Goal: Information Seeking & Learning: Learn about a topic

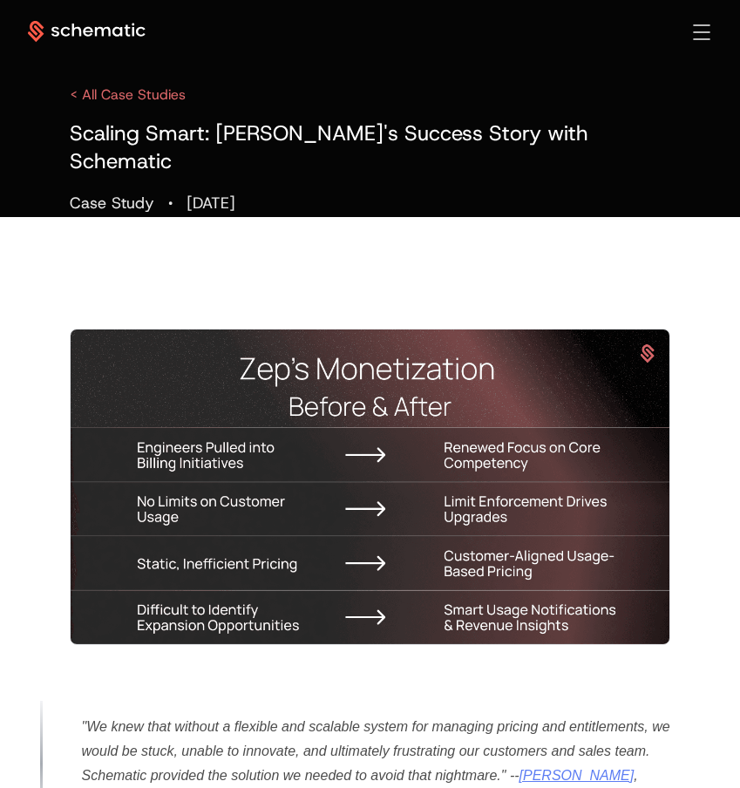
drag, startPoint x: 381, startPoint y: 175, endPoint x: 128, endPoint y: 137, distance: 255.7
click at [128, 137] on div "Scaling Smart: [PERSON_NAME]'s Success Story with Schematic Case Study · [DATE]" at bounding box center [370, 168] width 601 height 98
copy div "Scaling Smart: [PERSON_NAME]'s Success Story with Schematic Case Study · [DATE]"
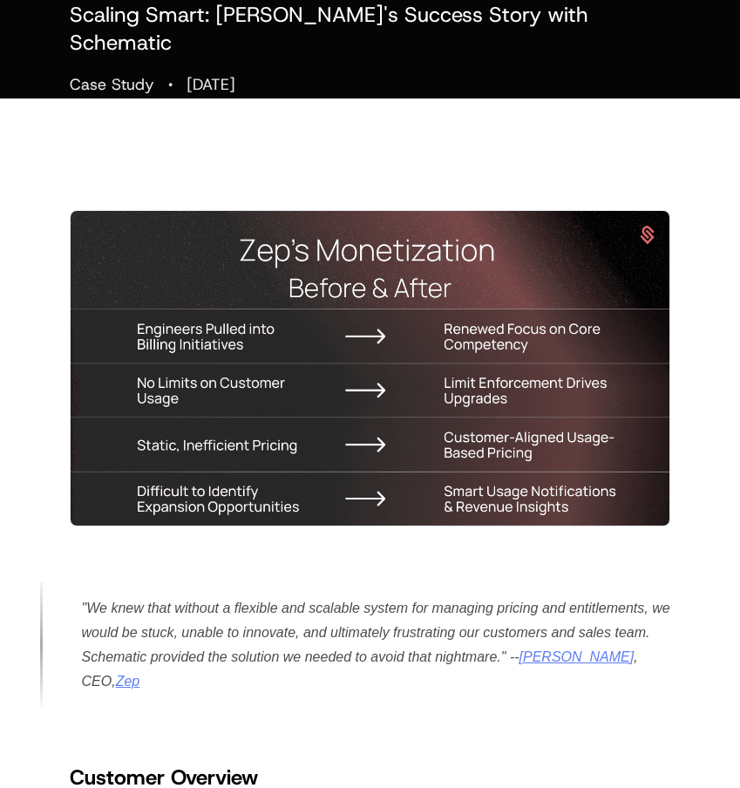
scroll to position [174, 0]
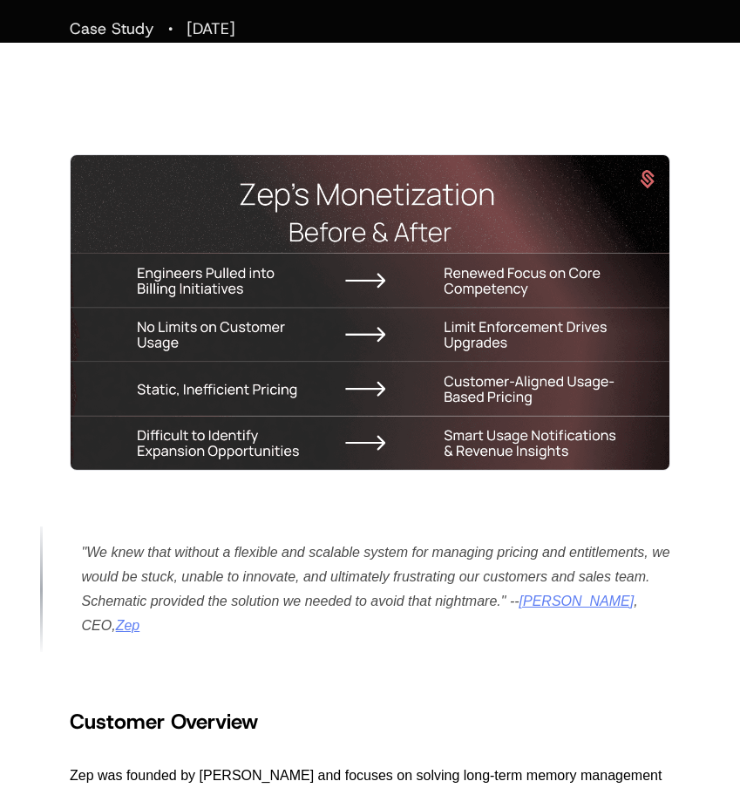
click at [594, 424] on img at bounding box center [370, 312] width 601 height 316
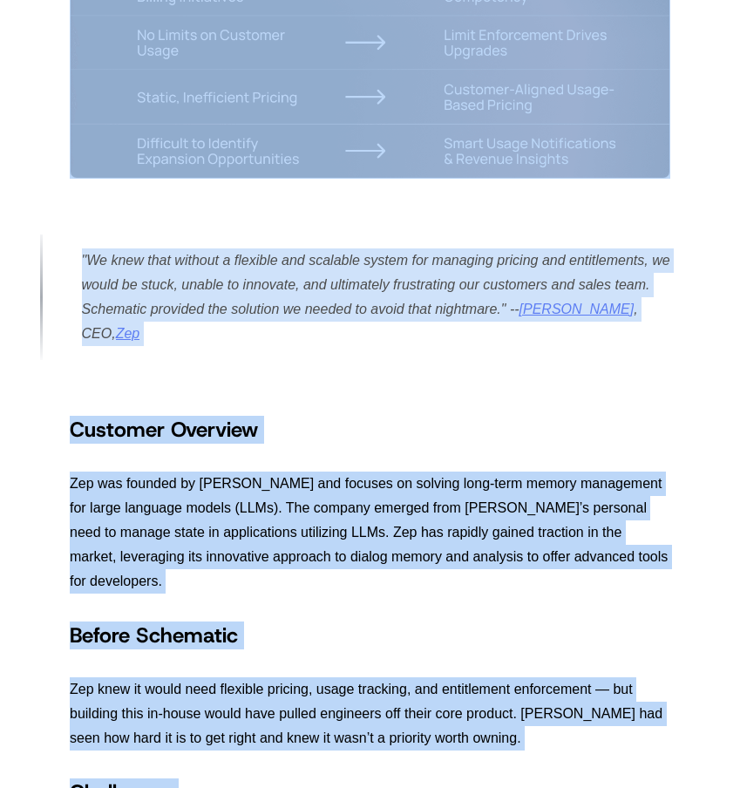
scroll to position [0, 0]
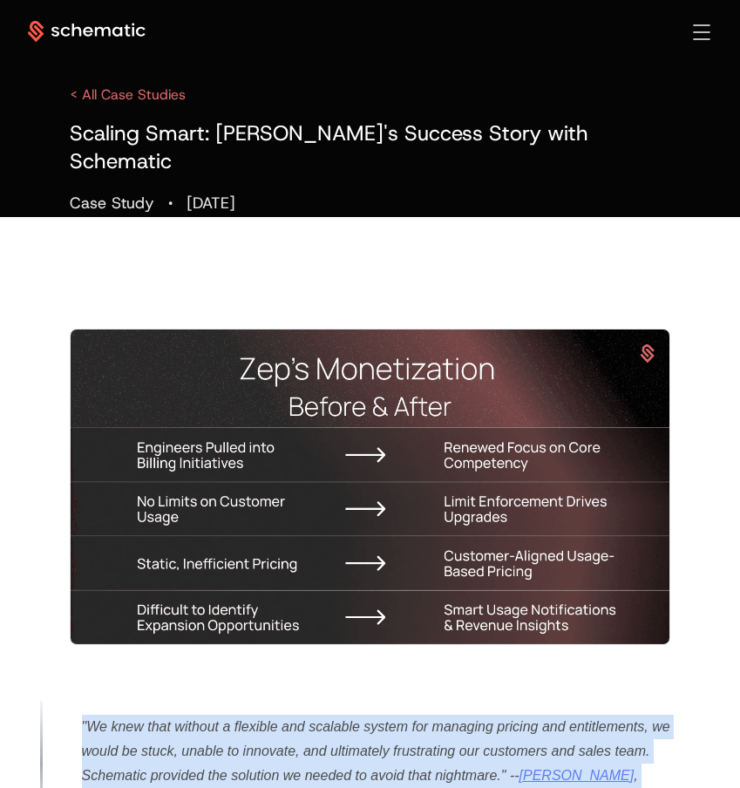
drag, startPoint x: 532, startPoint y: 467, endPoint x: 153, endPoint y: 712, distance: 450.8
copy div ""We knew that without a flexible and scalable system for managing pricing and e…"
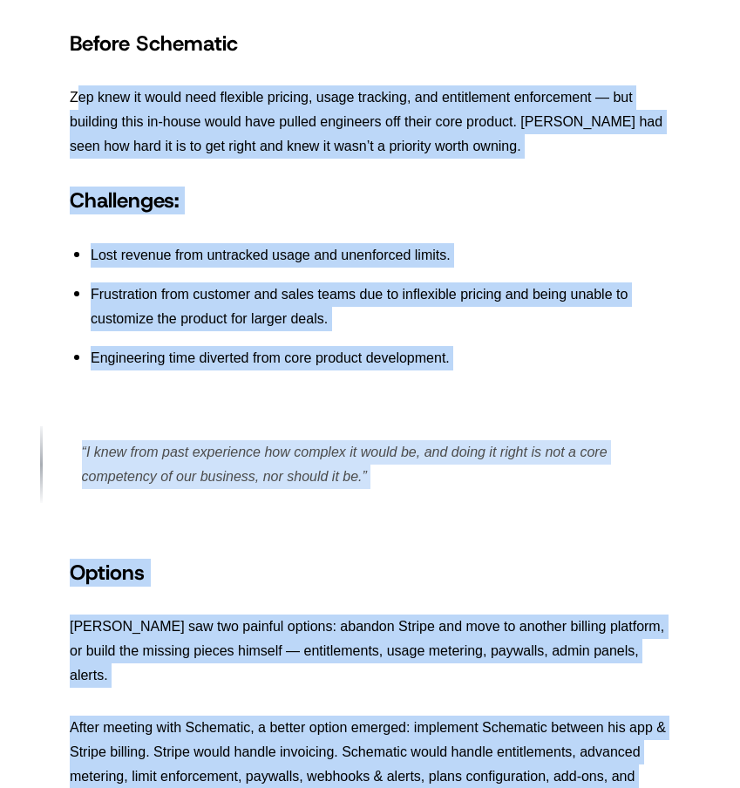
scroll to position [1046, 0]
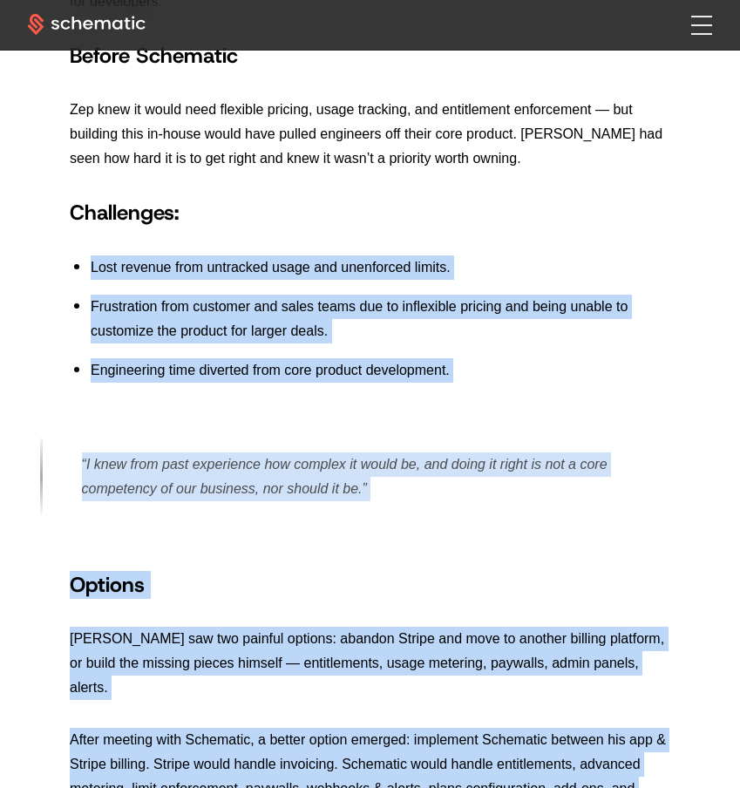
drag, startPoint x: 443, startPoint y: 566, endPoint x: 72, endPoint y: 206, distance: 516.7
copy div "Lost revenue from untracked usage and unenforced limits. Frustration from custo…"
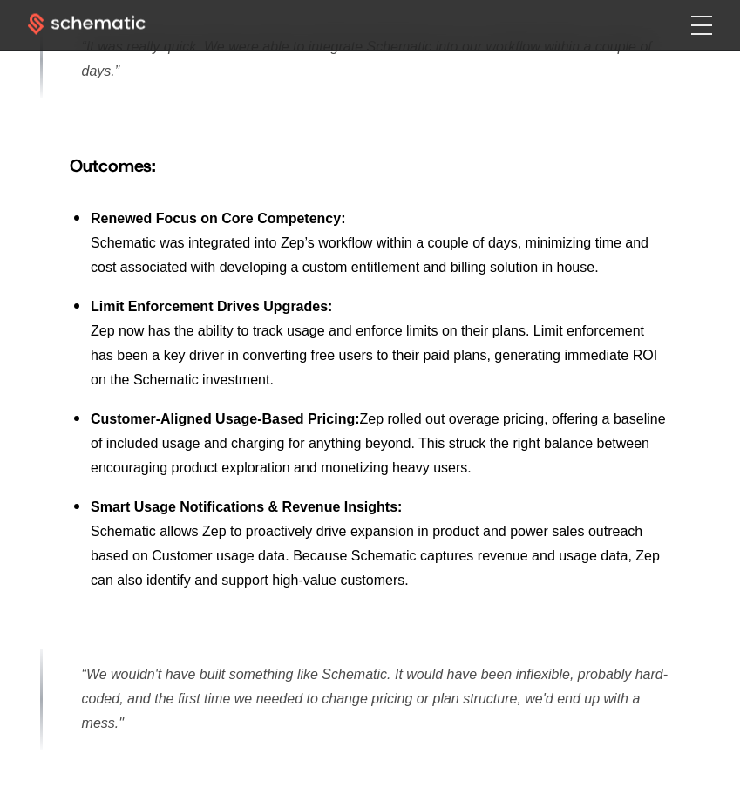
scroll to position [2441, 0]
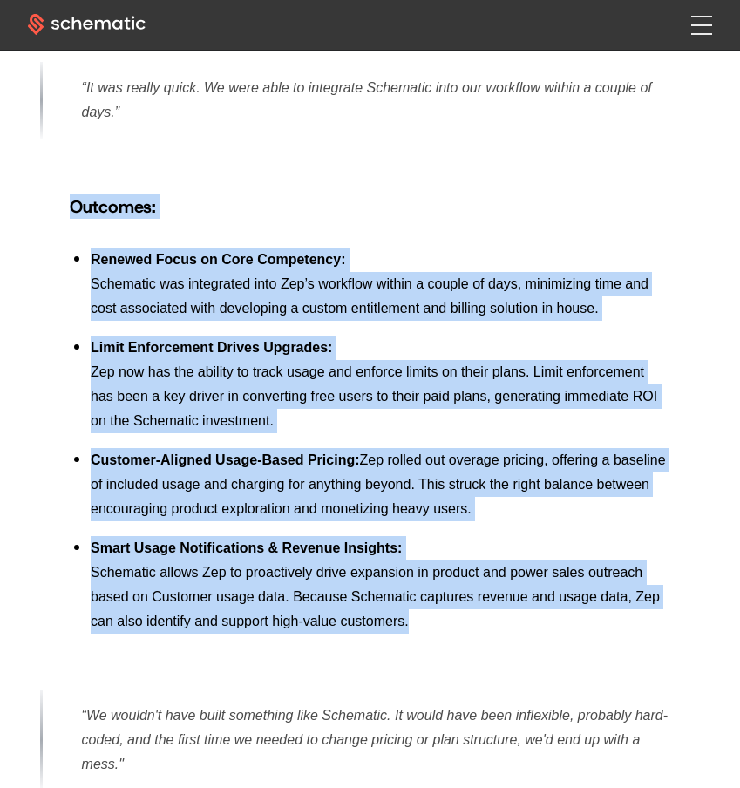
drag, startPoint x: 454, startPoint y: 527, endPoint x: 71, endPoint y: 108, distance: 567.7
copy div "Outcomes: Renewed Focus on Core Competency: Schematic was integrated into Zep’s…"
